Goal: Task Accomplishment & Management: Manage account settings

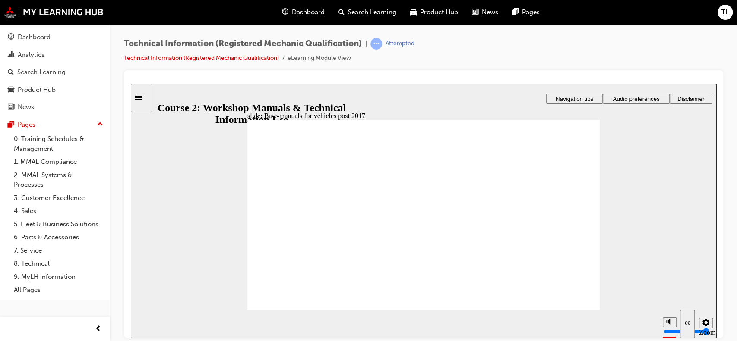
click at [722, 9] on span "TL" at bounding box center [724, 12] width 7 height 10
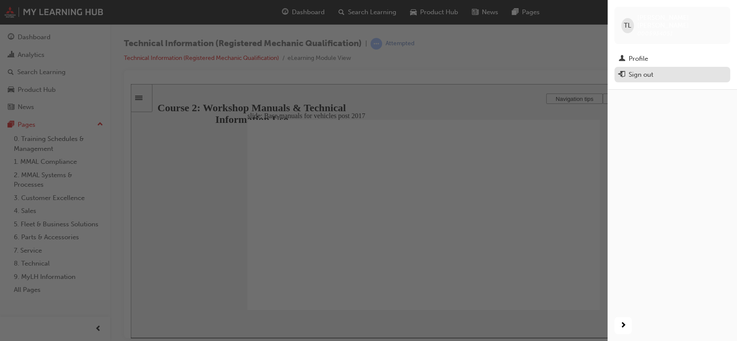
click at [659, 69] on div "Sign out" at bounding box center [671, 74] width 107 height 11
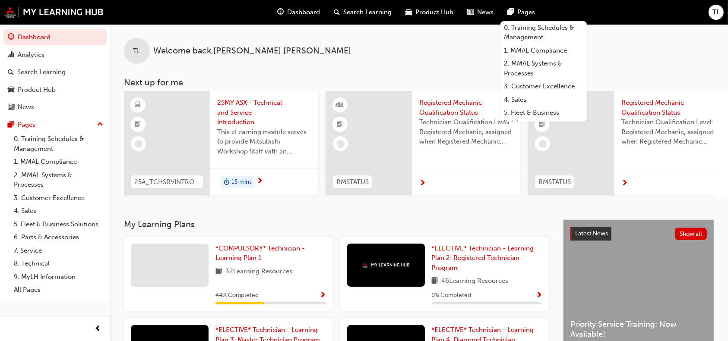
click at [716, 11] on span "TL" at bounding box center [715, 12] width 7 height 10
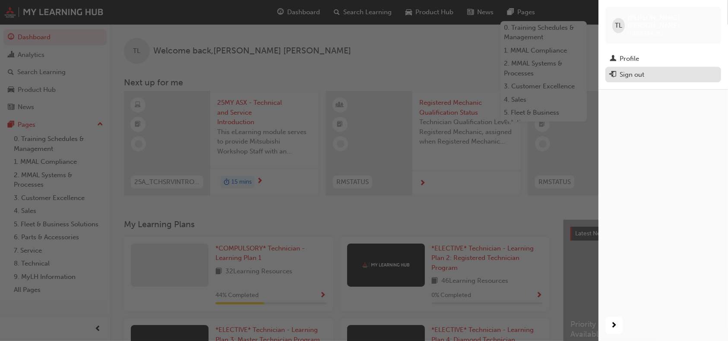
click at [667, 69] on div "Sign out" at bounding box center [662, 74] width 107 height 11
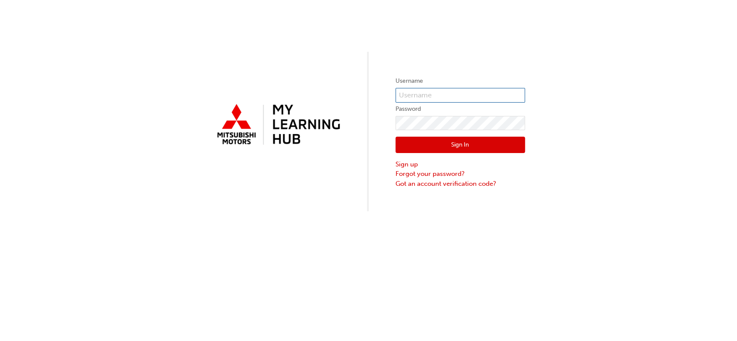
click at [489, 95] on input "text" at bounding box center [459, 95] width 129 height 15
type input "0005987614"
click button "Sign In" at bounding box center [459, 145] width 129 height 16
